Goal: Transaction & Acquisition: Purchase product/service

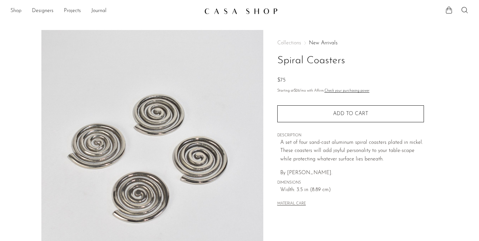
click at [17, 11] on link "Shop" at bounding box center [15, 11] width 11 height 8
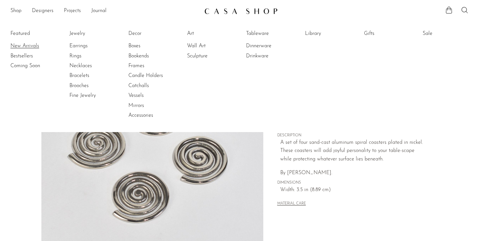
click at [25, 47] on link "New Arrivals" at bounding box center [34, 45] width 49 height 7
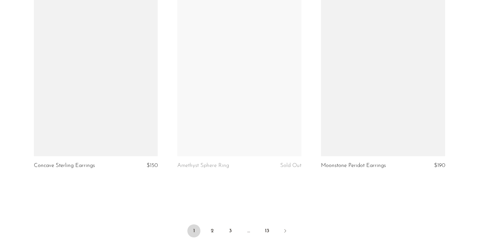
scroll to position [2408, 0]
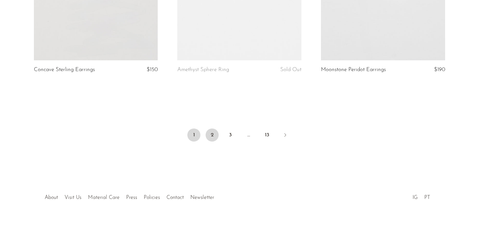
click at [211, 129] on link "2" at bounding box center [212, 134] width 13 height 13
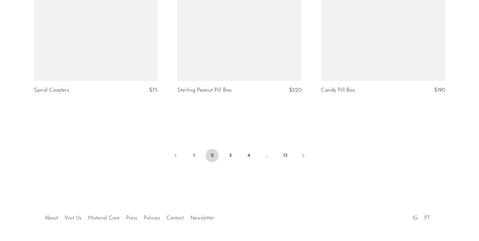
scroll to position [2414, 0]
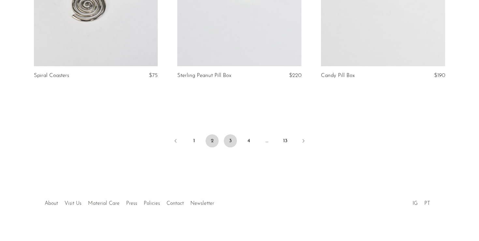
click at [229, 134] on link "3" at bounding box center [230, 140] width 13 height 13
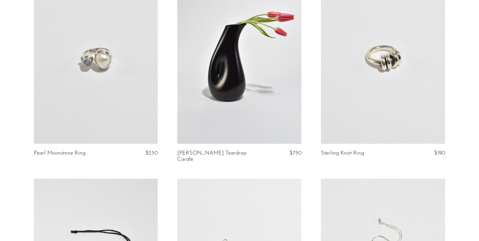
scroll to position [1717, 0]
